Goal: Information Seeking & Learning: Learn about a topic

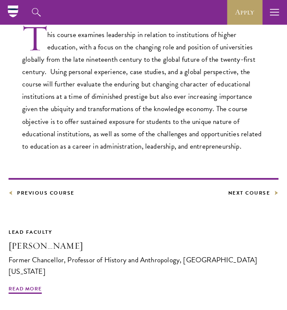
scroll to position [214, 0]
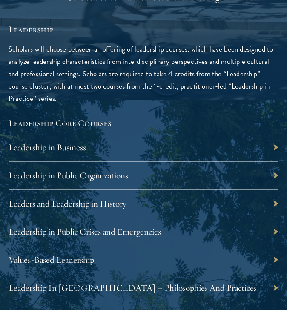
scroll to position [1149, 0]
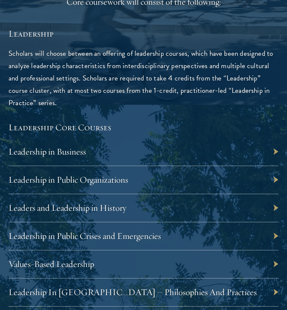
click at [102, 140] on div "Leadership in Business" at bounding box center [144, 152] width 270 height 28
click at [252, 138] on div "Leadership in Business" at bounding box center [144, 152] width 270 height 28
click at [63, 146] on link "Leadership in Business" at bounding box center [51, 151] width 77 height 11
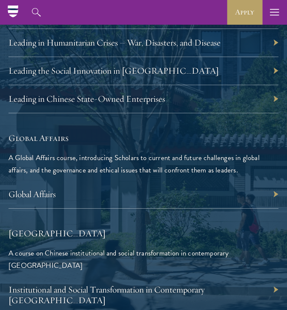
scroll to position [1608, 0]
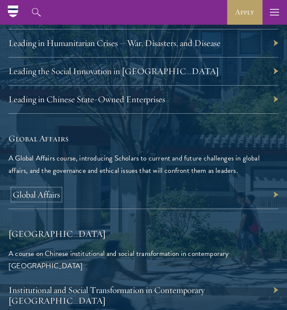
click at [52, 189] on link "Global Affairs" at bounding box center [36, 194] width 47 height 11
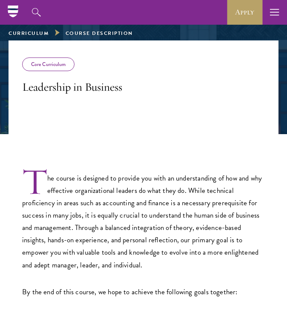
scroll to position [64, 0]
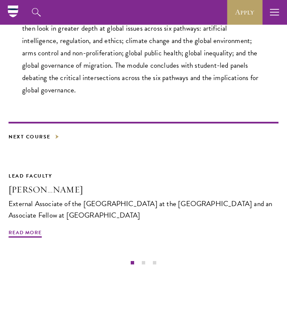
scroll to position [308, 0]
